Goal: Obtain resource: Obtain resource

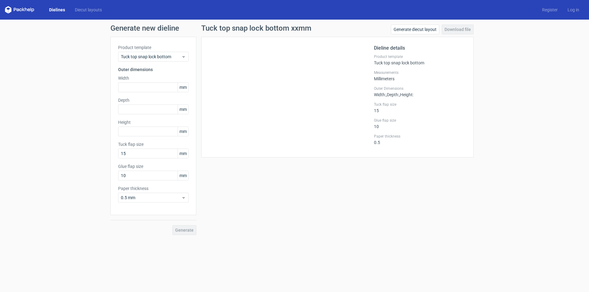
click at [369, 200] on div "Tuck top snap lock bottom xxmm Generate diecut layout Download file Dieline det…" at bounding box center [337, 130] width 282 height 211
click at [162, 54] on span "Tuck top snap lock bottom" at bounding box center [151, 57] width 60 height 6
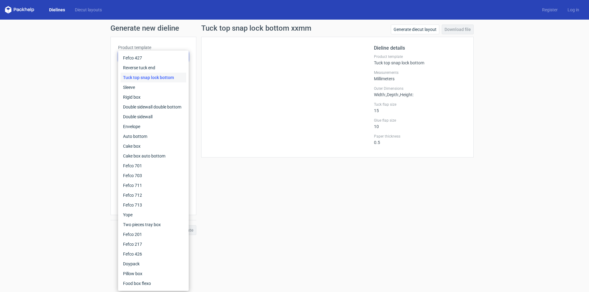
click at [165, 78] on div "Tuck top snap lock bottom" at bounding box center [153, 78] width 66 height 10
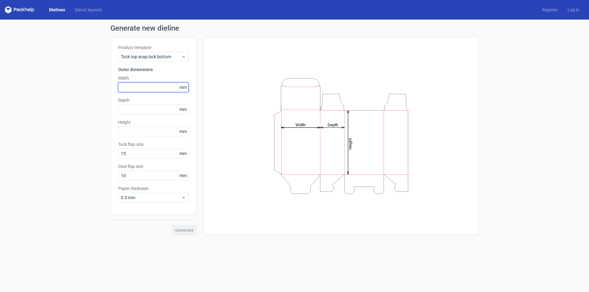
click at [147, 87] on input "text" at bounding box center [153, 87] width 71 height 10
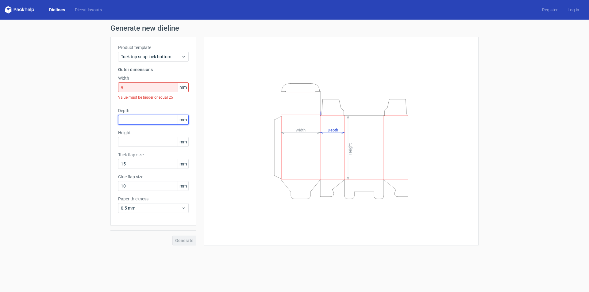
click at [151, 110] on div "Depth mm" at bounding box center [153, 116] width 71 height 17
click at [147, 85] on input "9" at bounding box center [153, 87] width 71 height 10
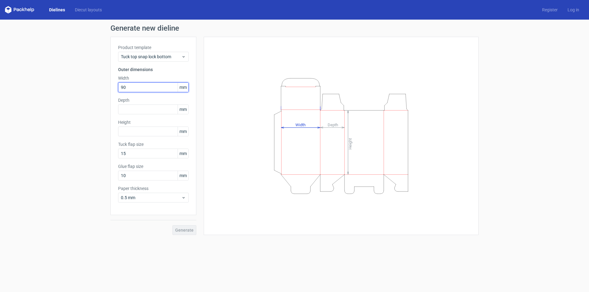
type input "90"
click at [145, 115] on div "Product template Tuck top snap lock bottom Outer dimensions Width 90 mm Depth m…" at bounding box center [153, 126] width 86 height 178
click at [149, 109] on input "text" at bounding box center [153, 110] width 71 height 10
type input "90"
click at [134, 132] on input "text" at bounding box center [153, 132] width 71 height 10
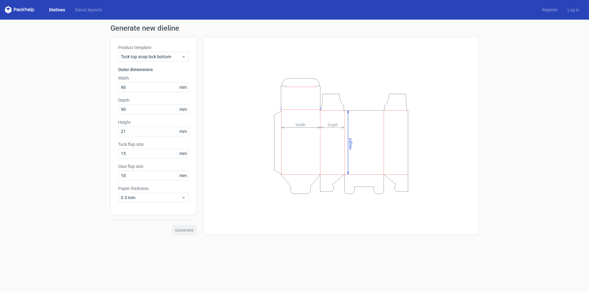
click at [141, 141] on div "Product template Tuck top snap lock bottom Outer dimensions Width 90 mm Depth 9…" at bounding box center [153, 126] width 86 height 178
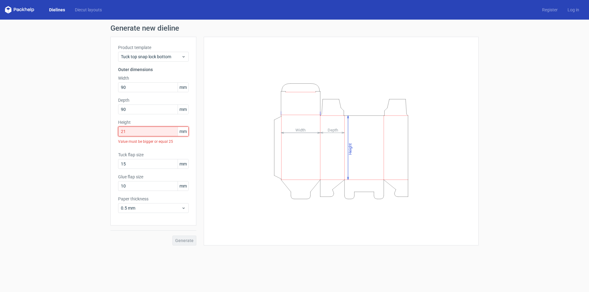
click at [144, 132] on input "21" at bounding box center [153, 132] width 71 height 10
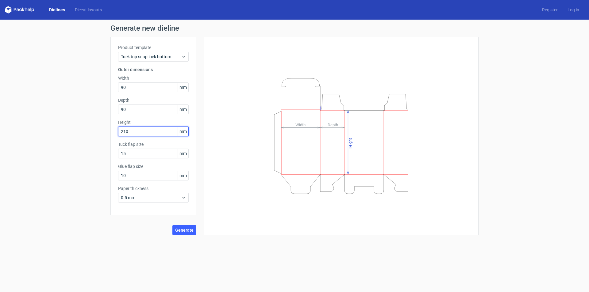
type input "210"
click at [152, 147] on label "Tuck flap size" at bounding box center [153, 144] width 71 height 6
click at [180, 228] on span "Generate" at bounding box center [184, 230] width 18 height 4
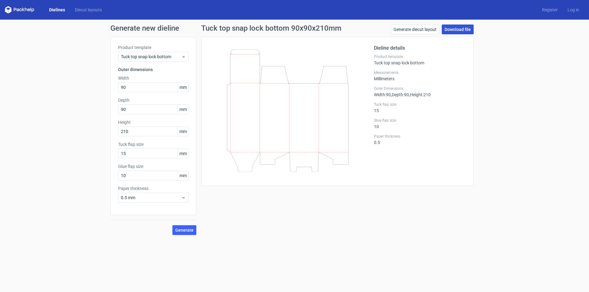
click at [461, 29] on link "Download file" at bounding box center [457, 30] width 32 height 10
drag, startPoint x: 131, startPoint y: 86, endPoint x: 94, endPoint y: 85, distance: 36.8
click at [94, 85] on div "Generate new dieline Product template Tuck top snap lock bottom Outer dimension…" at bounding box center [294, 130] width 589 height 220
type input "80"
drag, startPoint x: 144, startPoint y: 109, endPoint x: 89, endPoint y: 111, distance: 55.5
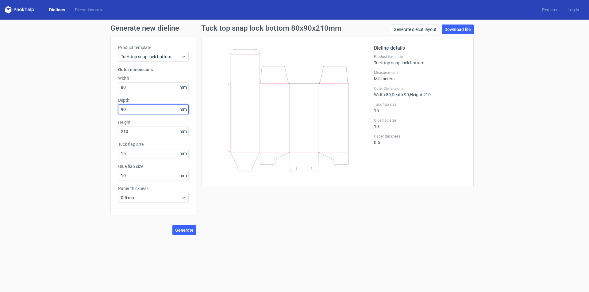
click at [93, 111] on div "Generate new dieline Product template Tuck top snap lock bottom Outer dimension…" at bounding box center [294, 130] width 589 height 220
type input "80"
drag, startPoint x: 130, startPoint y: 133, endPoint x: 103, endPoint y: 130, distance: 27.4
click at [103, 130] on div "Generate new dieline Product template Tuck top snap lock bottom Outer dimension…" at bounding box center [294, 130] width 589 height 220
type input "205"
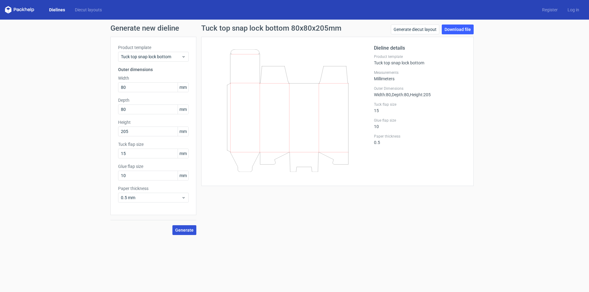
click at [192, 231] on span "Generate" at bounding box center [184, 230] width 18 height 4
click at [459, 28] on link "Download file" at bounding box center [457, 30] width 32 height 10
drag, startPoint x: 134, startPoint y: 89, endPoint x: 100, endPoint y: 89, distance: 34.0
click at [100, 89] on div "Generate new dieline Product template Tuck top snap lock bottom Outer dimension…" at bounding box center [294, 130] width 589 height 220
drag, startPoint x: 128, startPoint y: 91, endPoint x: 109, endPoint y: 86, distance: 19.2
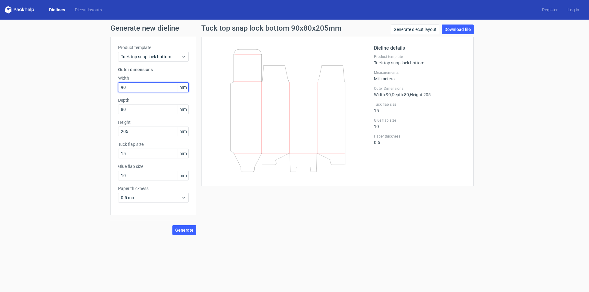
click at [109, 86] on div "Generate new dieline Product template Tuck top snap lock bottom Outer dimension…" at bounding box center [294, 130] width 589 height 220
type input "100"
drag, startPoint x: 128, startPoint y: 109, endPoint x: 52, endPoint y: 110, distance: 75.4
click at [59, 109] on div "Generate new dieline Product template Tuck top snap lock bottom Outer dimension…" at bounding box center [294, 130] width 589 height 220
type input "90"
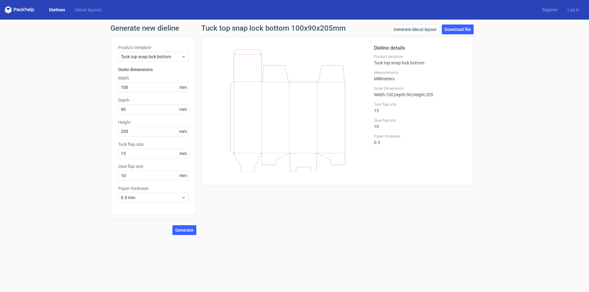
click at [100, 151] on div "Generate new dieline Product template Tuck top snap lock bottom Outer dimension…" at bounding box center [294, 130] width 589 height 220
click at [136, 126] on div "Height 205 mm" at bounding box center [153, 127] width 71 height 17
drag, startPoint x: 133, startPoint y: 130, endPoint x: 30, endPoint y: 130, distance: 103.6
click at [30, 130] on div "Generate new dieline Product template Tuck top snap lock bottom Outer dimension…" at bounding box center [294, 130] width 589 height 220
type input "210"
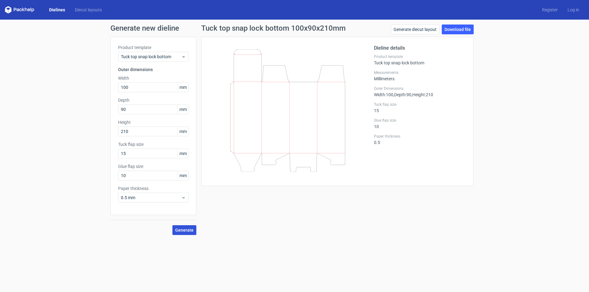
click at [178, 229] on span "Generate" at bounding box center [184, 230] width 18 height 4
click at [457, 31] on link "Download file" at bounding box center [457, 30] width 32 height 10
click at [575, 167] on div "Generate new dieline Product template Tuck top snap lock bottom Outer dimension…" at bounding box center [294, 130] width 589 height 220
click at [62, 80] on div "Generate new dieline Product template Tuck top snap lock bottom Outer dimension…" at bounding box center [294, 130] width 589 height 220
click at [163, 55] on span "Tuck top snap lock bottom" at bounding box center [151, 57] width 60 height 6
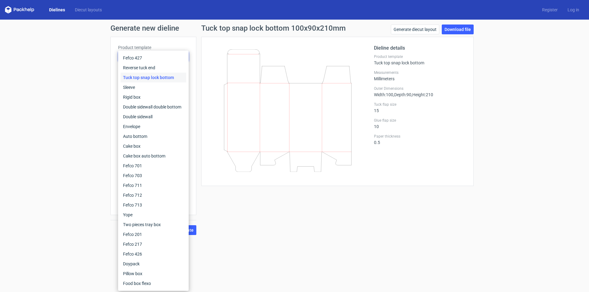
drag, startPoint x: 206, startPoint y: 27, endPoint x: 203, endPoint y: 28, distance: 3.7
click at [206, 27] on h1 "Tuck top snap lock bottom 100x90x210mm" at bounding box center [273, 28] width 144 height 7
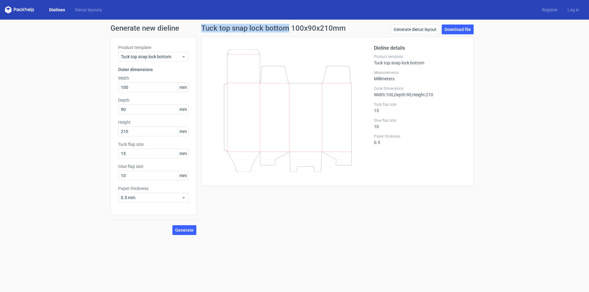
drag, startPoint x: 202, startPoint y: 28, endPoint x: 286, endPoint y: 26, distance: 84.0
click at [286, 26] on h1 "Tuck top snap lock bottom 100x90x210mm" at bounding box center [273, 28] width 144 height 7
copy h1 "Tuck top snap lock bottom"
